Goal: Task Accomplishment & Management: Manage account settings

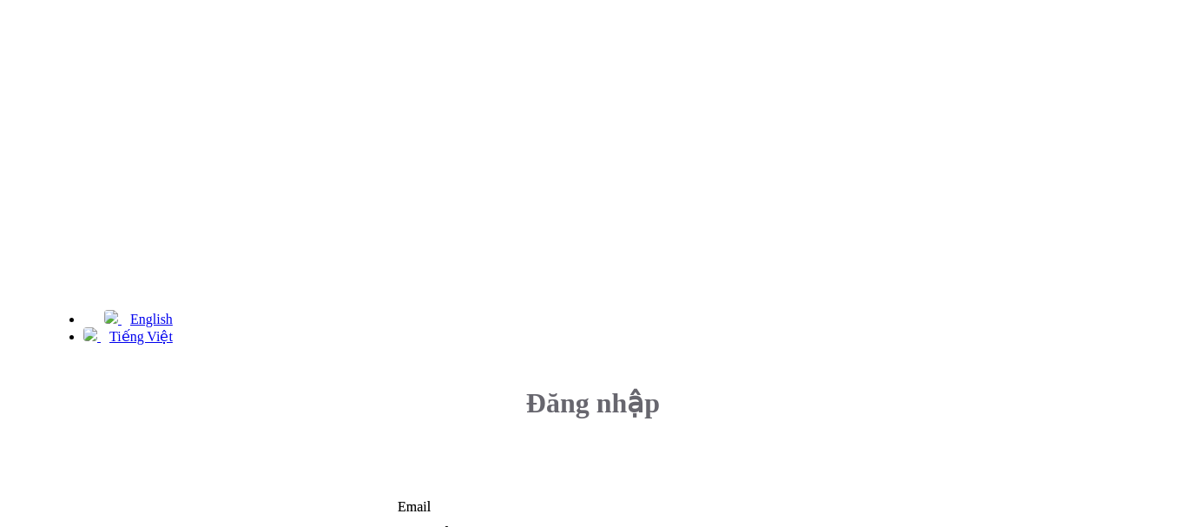
type input "[EMAIL_ADDRESS][DOMAIN_NAME]"
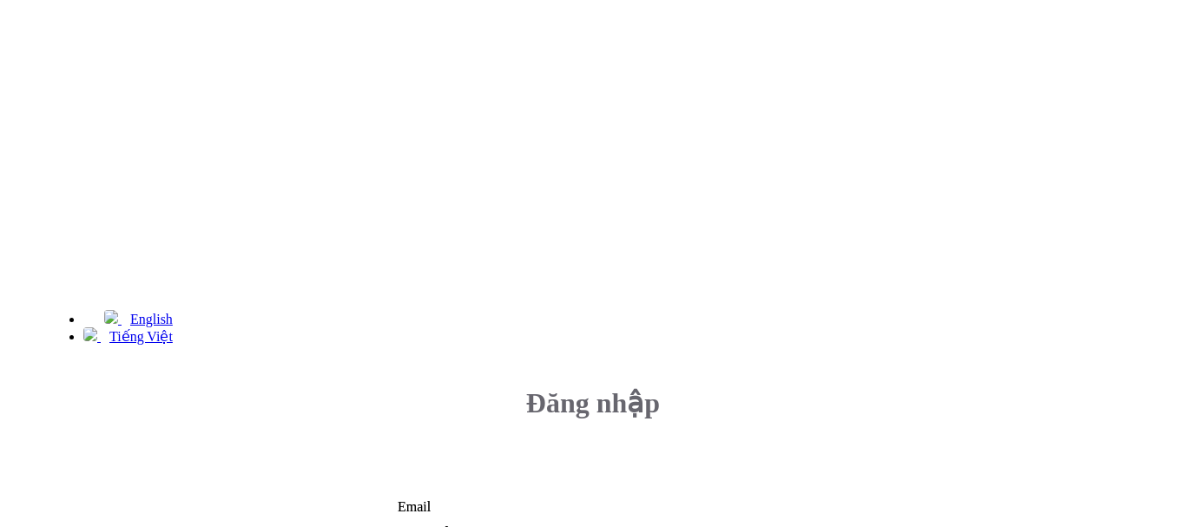
type input "[EMAIL_ADDRESS][DOMAIN_NAME]"
